Goal: Task Accomplishment & Management: Manage account settings

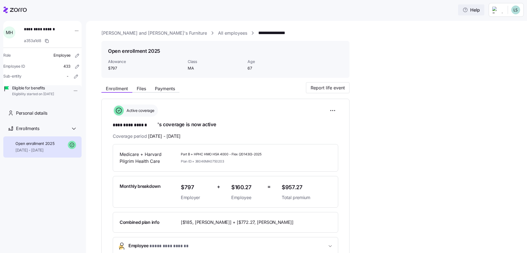
scroll to position [83, 0]
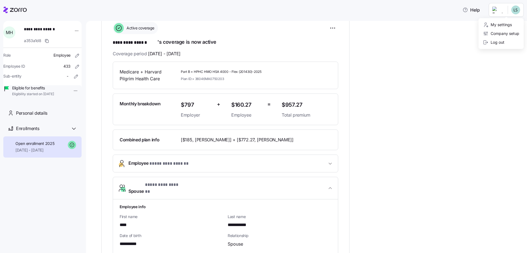
click at [508, 9] on html "**********" at bounding box center [263, 125] width 527 height 250
click at [497, 43] on div "Log out" at bounding box center [493, 42] width 21 height 6
